Goal: Information Seeking & Learning: Compare options

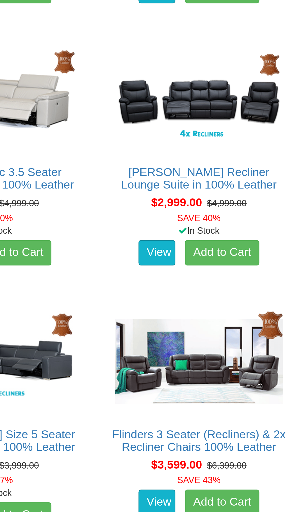
scroll to position [217, 0]
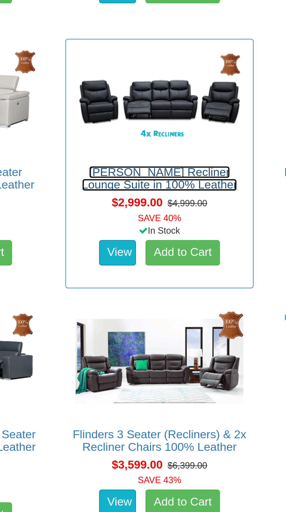
click at [158, 291] on link "[PERSON_NAME] Recliner Lounge Suite in 100% Leather" at bounding box center [142, 293] width 71 height 12
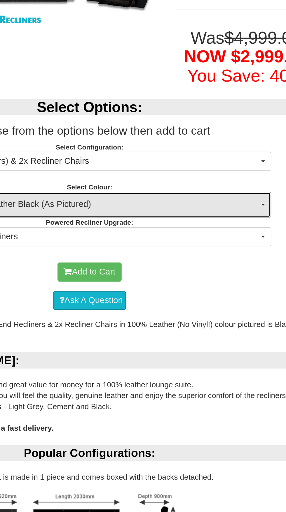
click at [244, 257] on span "100% Leather Black (As Pictured)" at bounding box center [141, 263] width 210 height 12
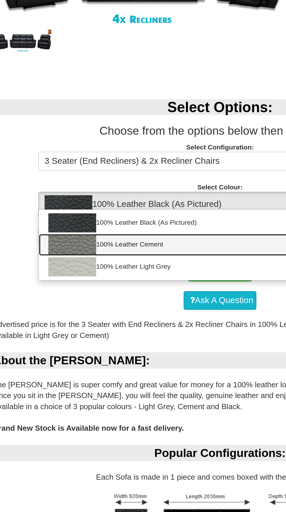
click at [94, 281] on link "100% Leather Cement" at bounding box center [142, 287] width 221 height 13
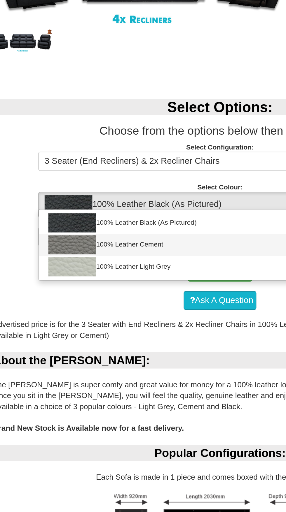
select select "2001"
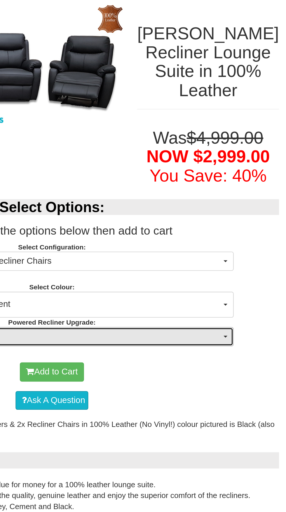
click at [249, 282] on span "button" at bounding box center [248, 282] width 2 height 1
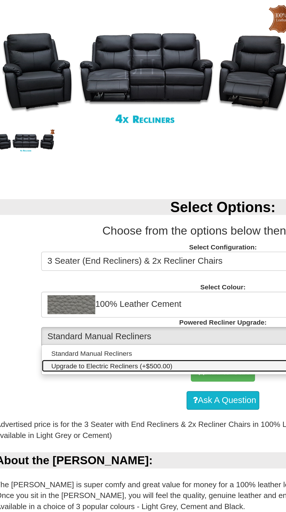
click at [101, 298] on span "Upgrade to Electric Recliners (+$500.00)" at bounding box center [75, 301] width 74 height 6
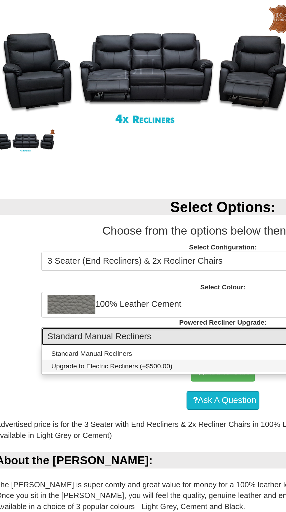
select select "1352"
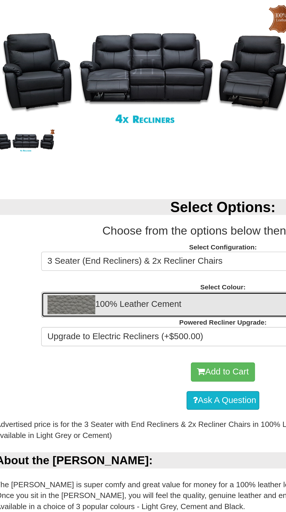
click at [123, 257] on span "100% Leather Cement" at bounding box center [141, 263] width 210 height 12
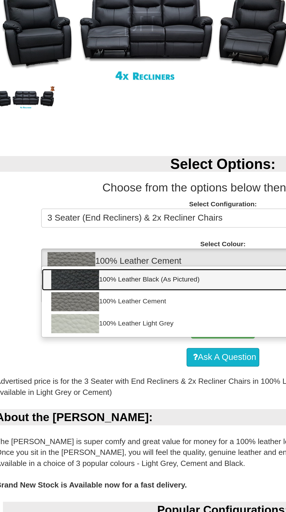
click at [118, 268] on link "100% Leather Black (As Pictured)" at bounding box center [142, 274] width 221 height 13
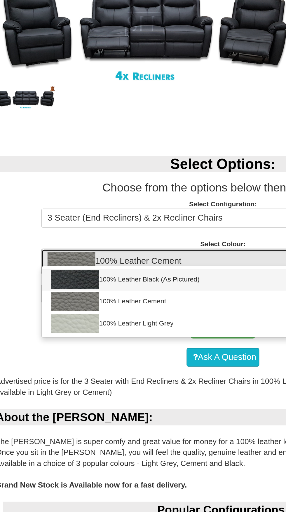
select select "489"
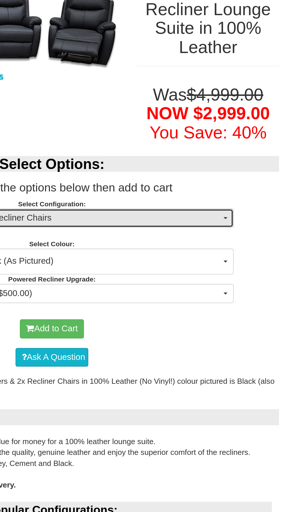
click at [245, 233] on span "3 Seater (End Recliners) & 2x Recliner Chairs" at bounding box center [141, 237] width 210 height 8
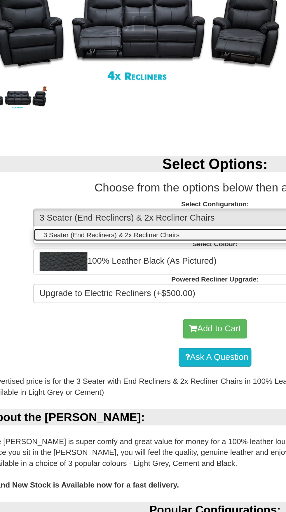
click at [124, 243] on link "3 Seater (End Recliners) & 2x Recliner Chairs" at bounding box center [142, 247] width 221 height 8
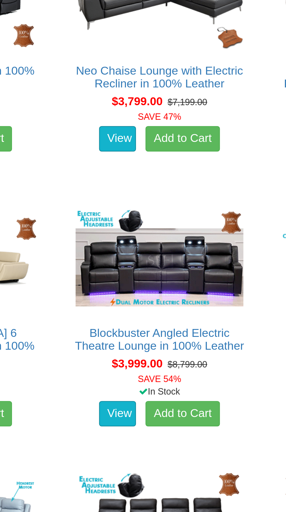
scroll to position [441, 0]
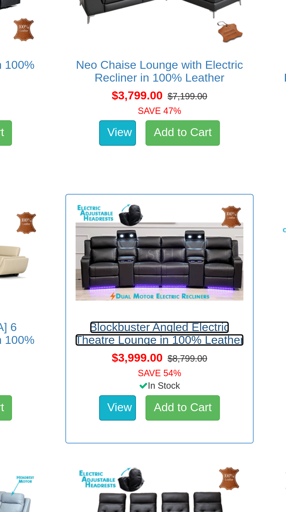
click at [154, 431] on link "Blockbuster Angled Electric Theatre Lounge in 100% Leather" at bounding box center [143, 430] width 78 height 12
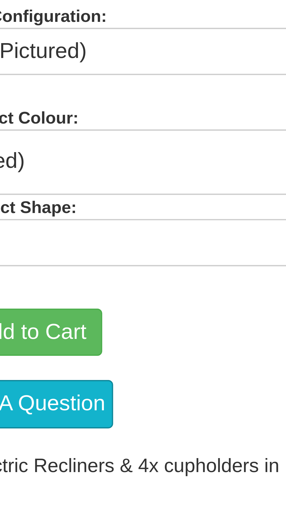
scroll to position [1, 0]
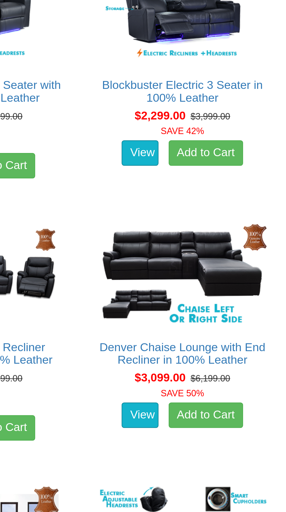
scroll to position [346, 0]
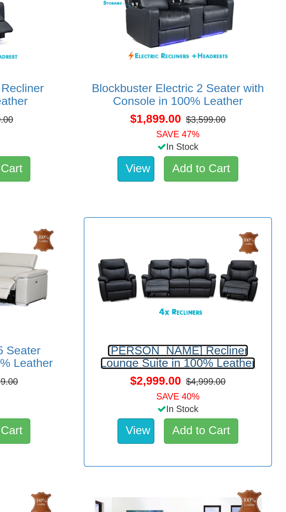
click at [150, 167] on link "[PERSON_NAME] Recliner Lounge Suite in 100% Leather" at bounding box center [142, 164] width 71 height 12
